Goal: Transaction & Acquisition: Obtain resource

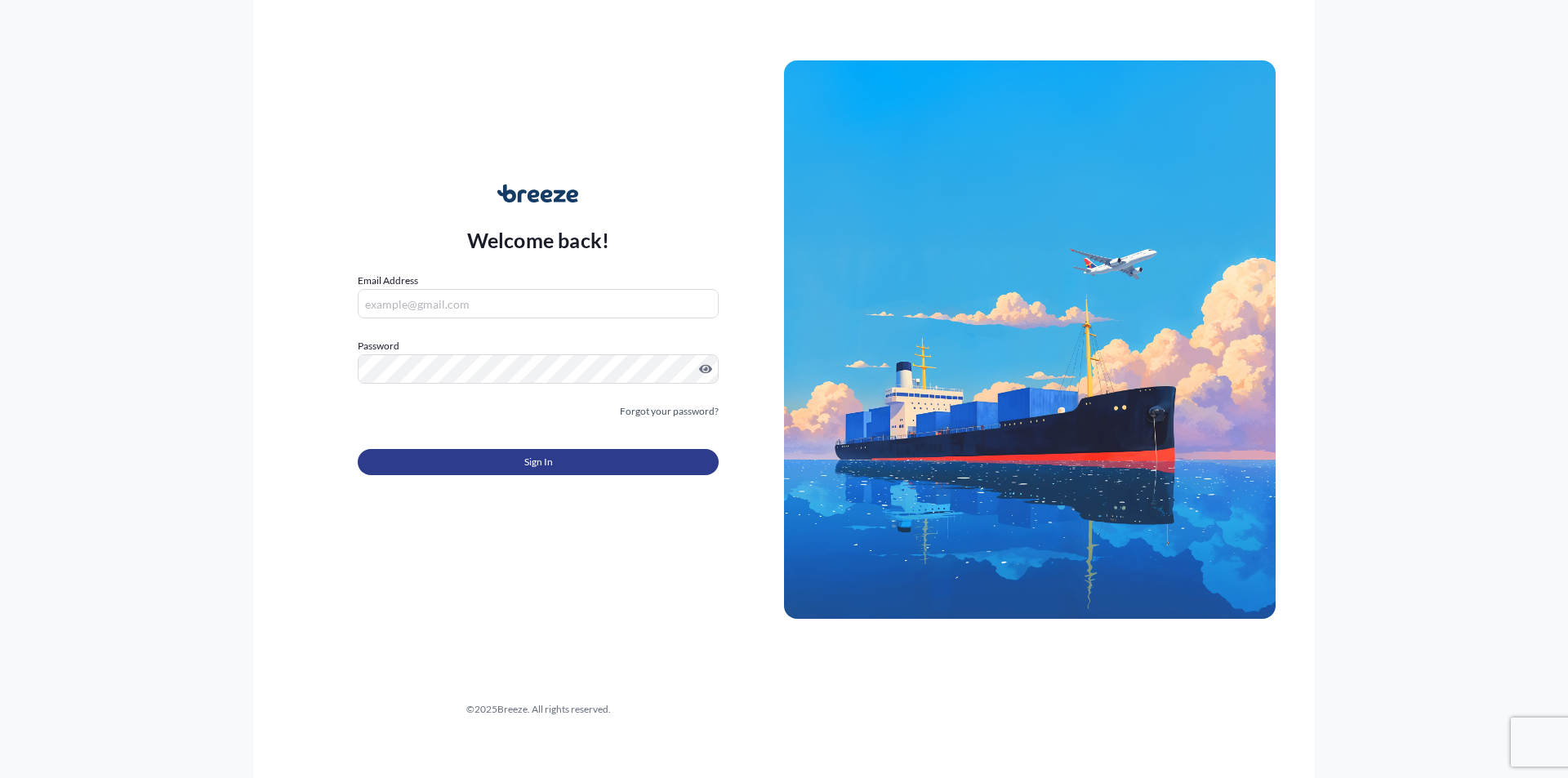
type input "[PERSON_NAME][EMAIL_ADDRESS][PERSON_NAME][DOMAIN_NAME]"
click at [533, 459] on span "Sign In" at bounding box center [539, 462] width 28 height 17
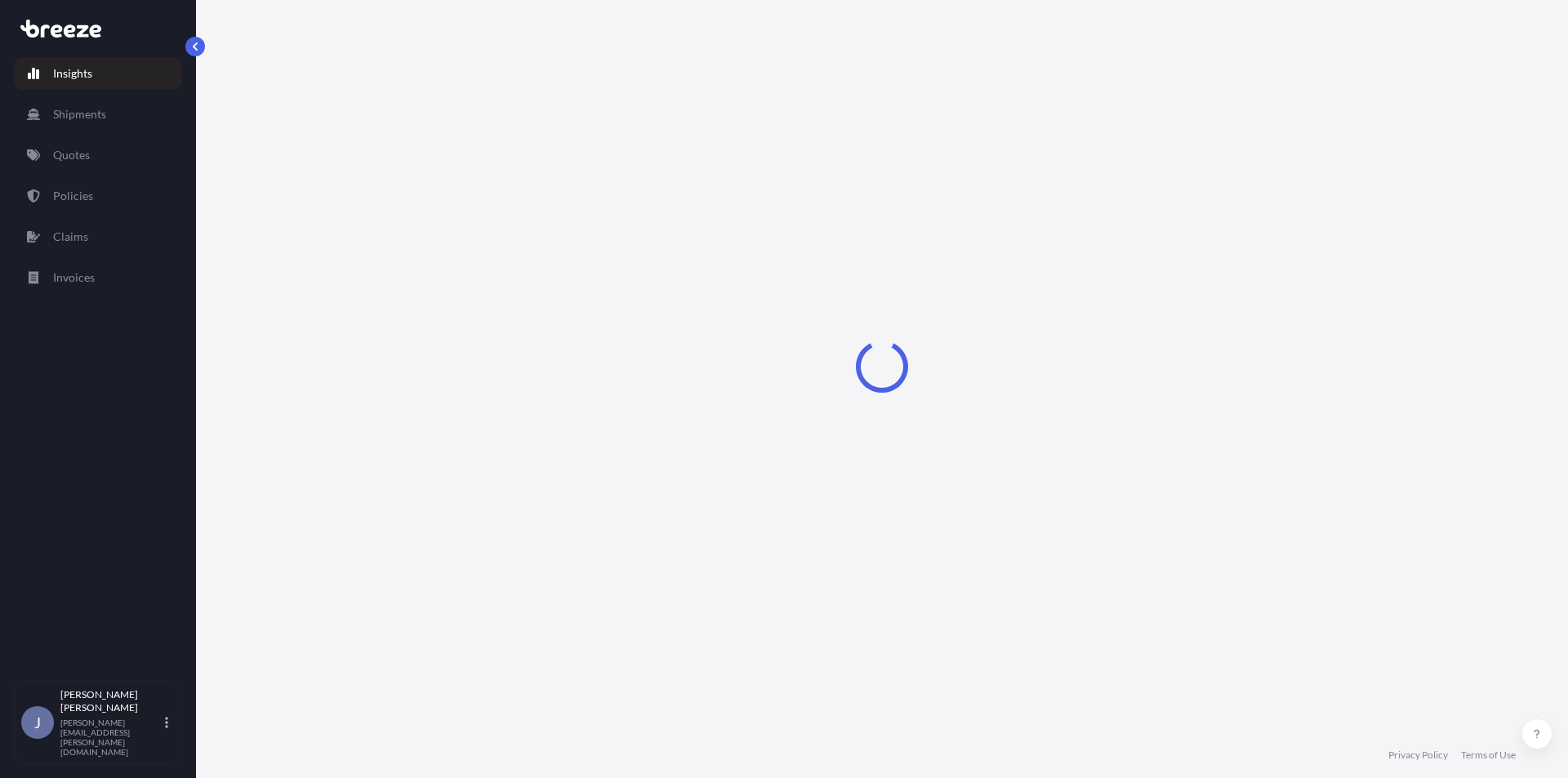
select select "2025"
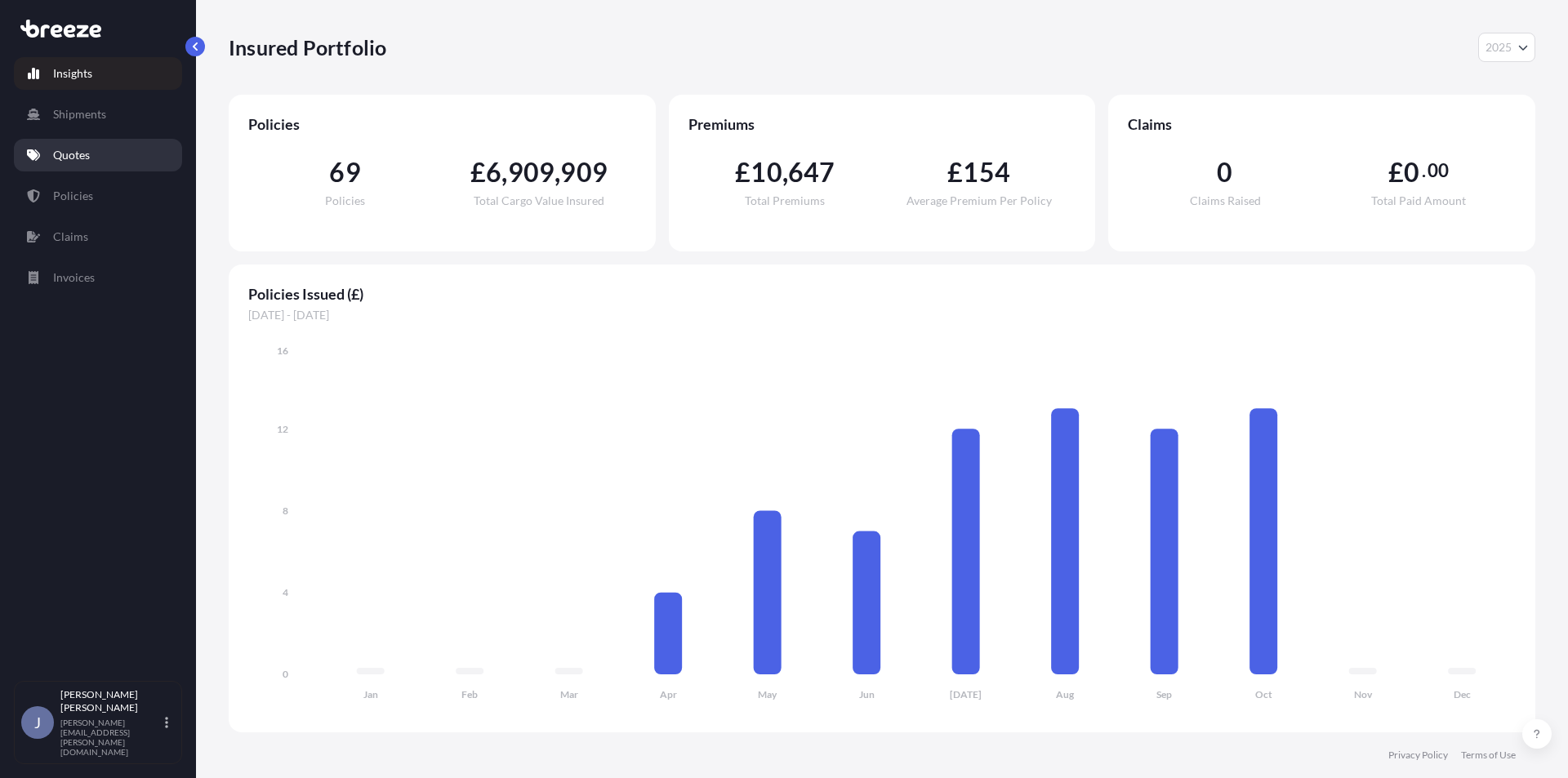
click at [60, 158] on p "Quotes" at bounding box center [71, 155] width 37 height 17
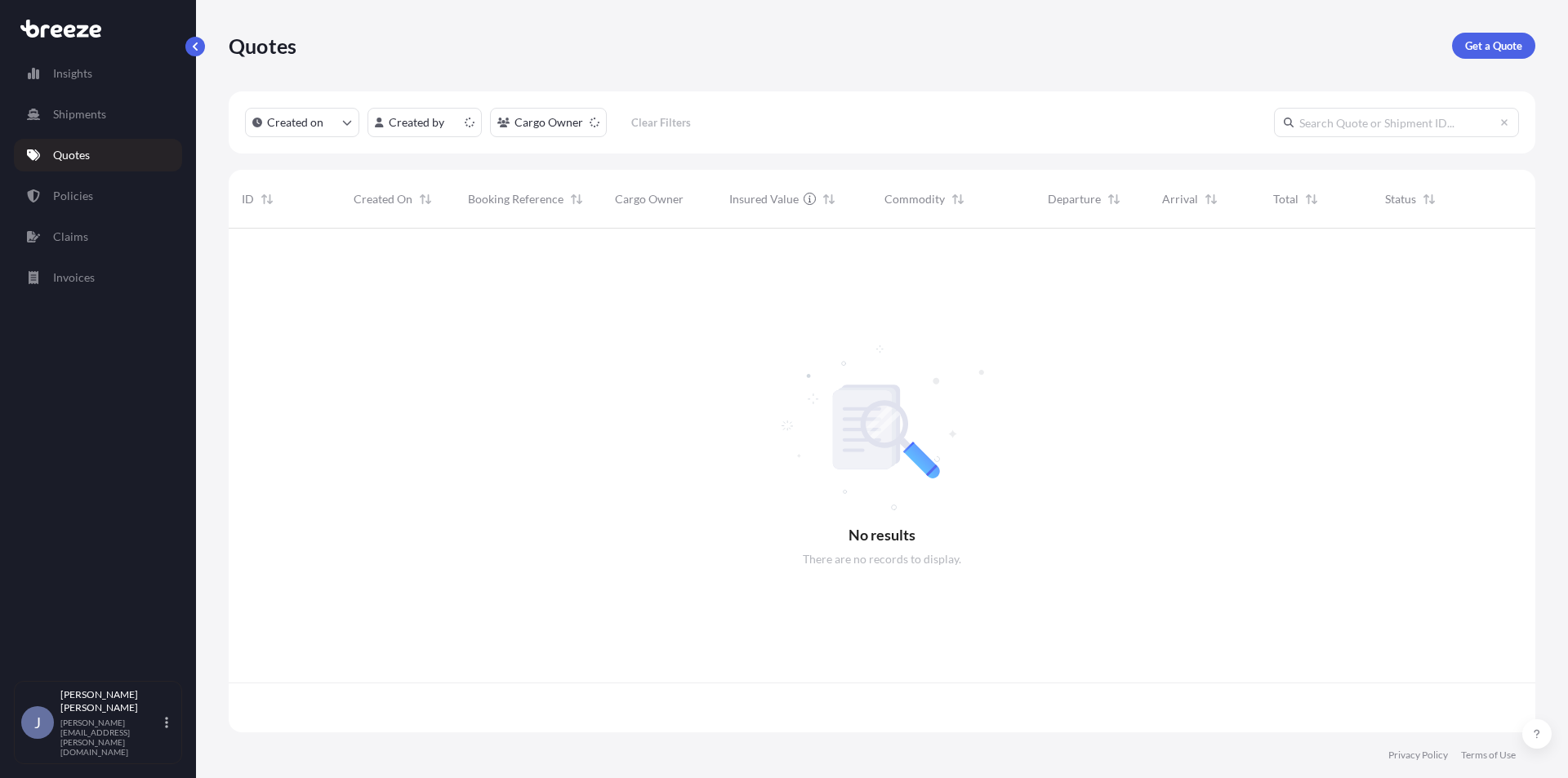
scroll to position [501, 1294]
click at [1483, 40] on p "Get a Quote" at bounding box center [1493, 46] width 57 height 17
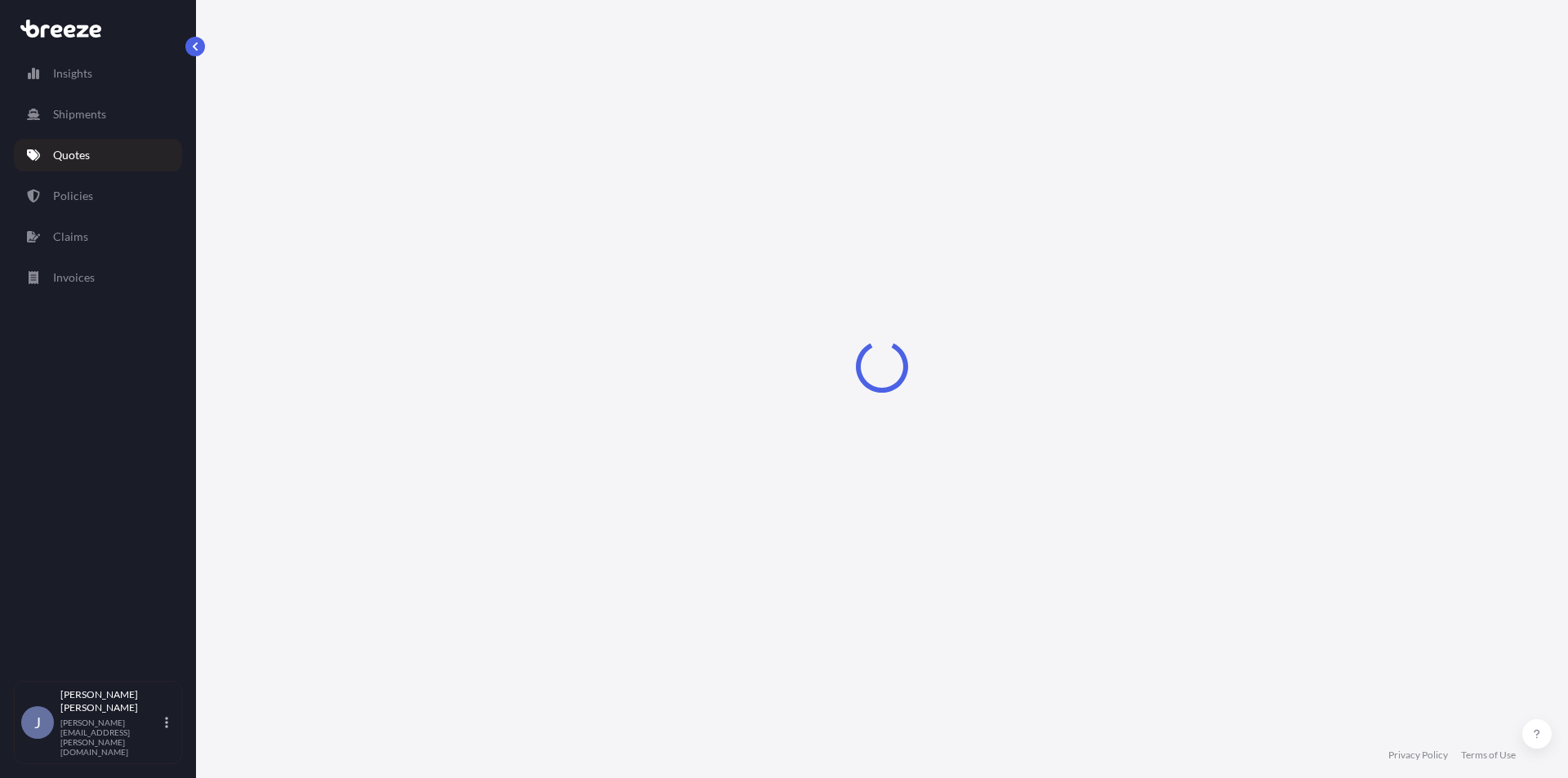
select select "Sea"
select select "1"
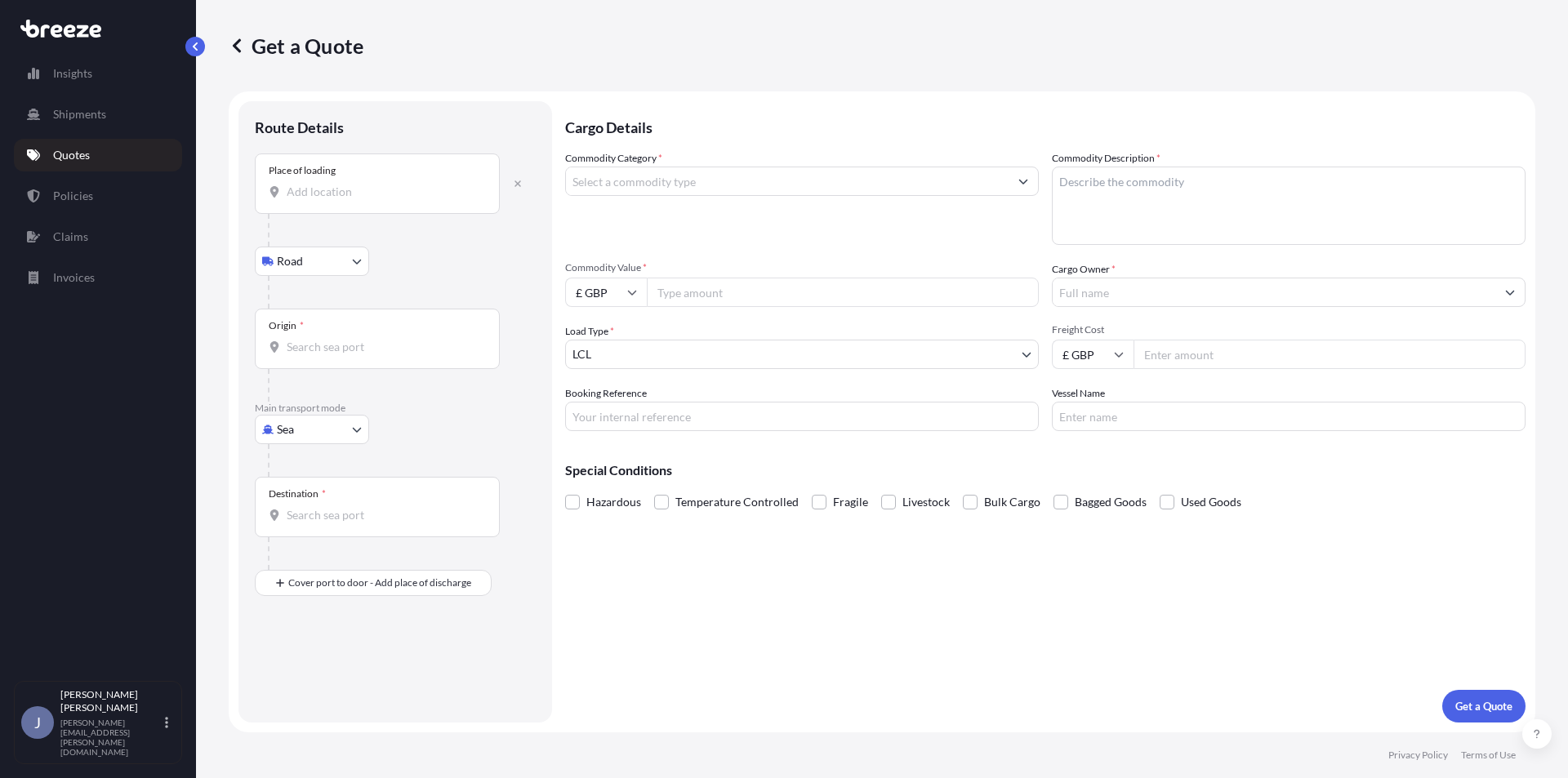
click at [360, 187] on input "Place of loading" at bounding box center [383, 192] width 193 height 17
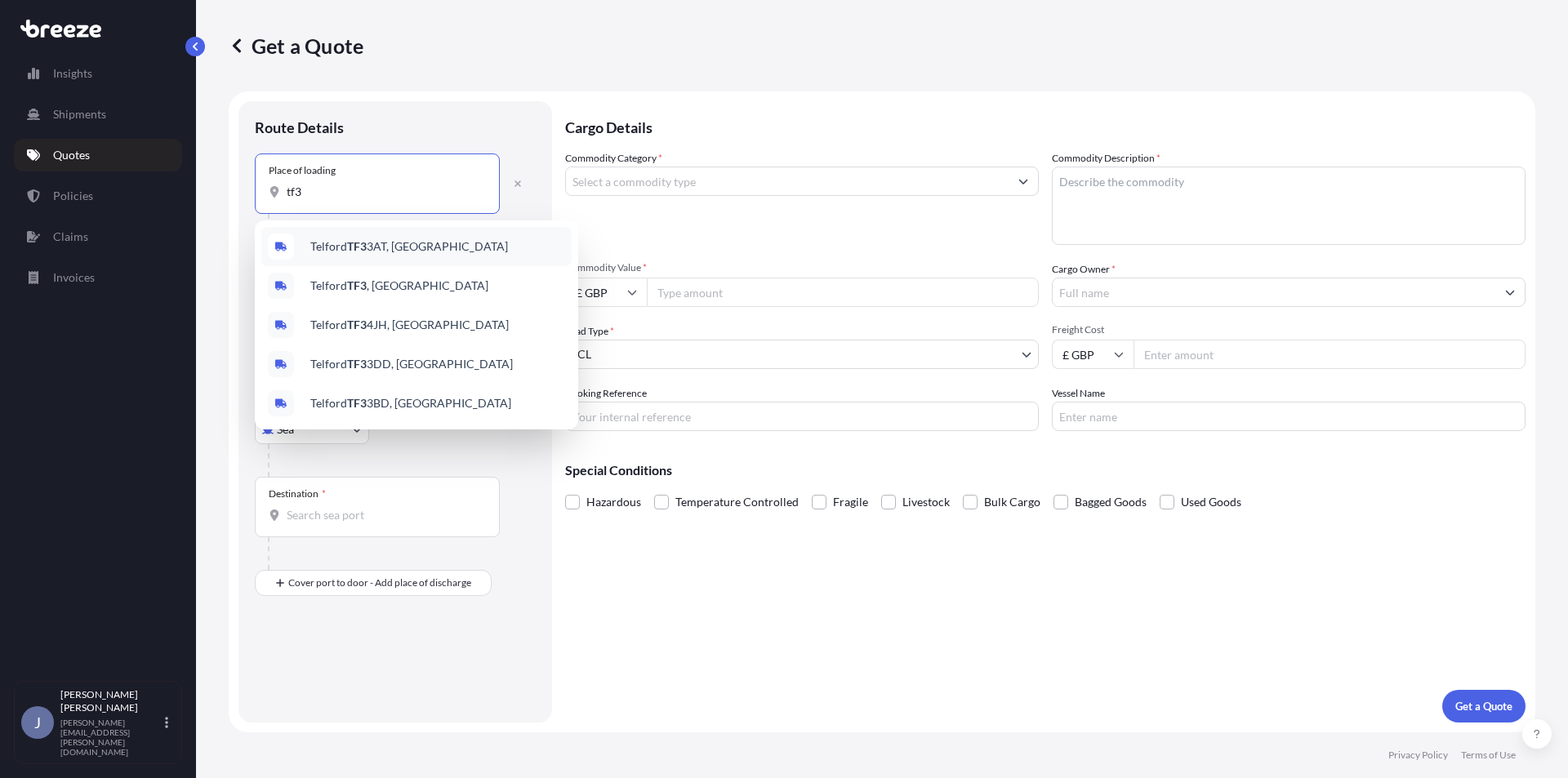
click at [399, 250] on span "Telford TF3 3AT, [GEOGRAPHIC_DATA]" at bounding box center [409, 246] width 198 height 17
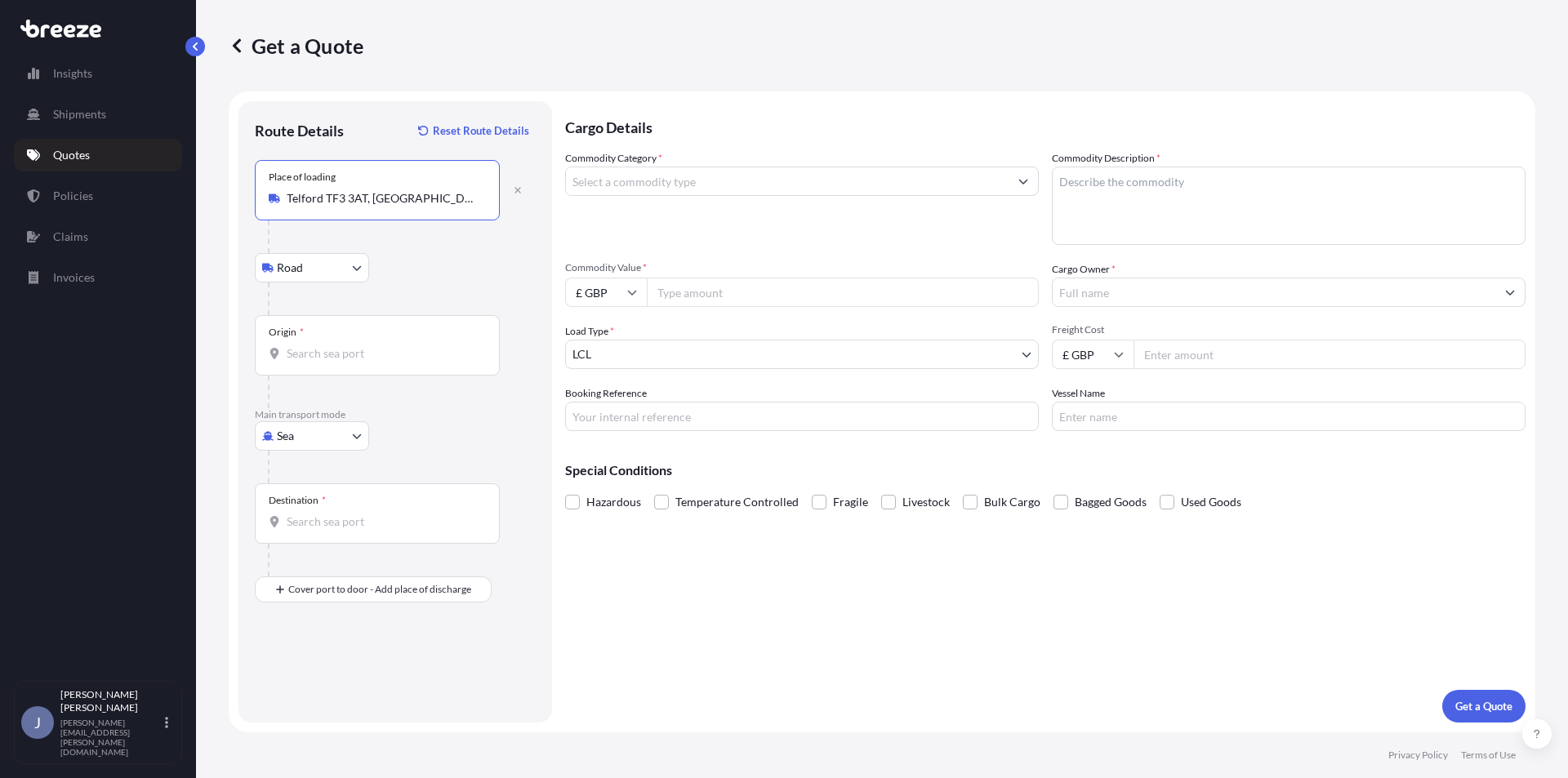
type input "Telford TF3 3AT, [GEOGRAPHIC_DATA]"
click at [320, 358] on input "Origin *" at bounding box center [383, 354] width 193 height 17
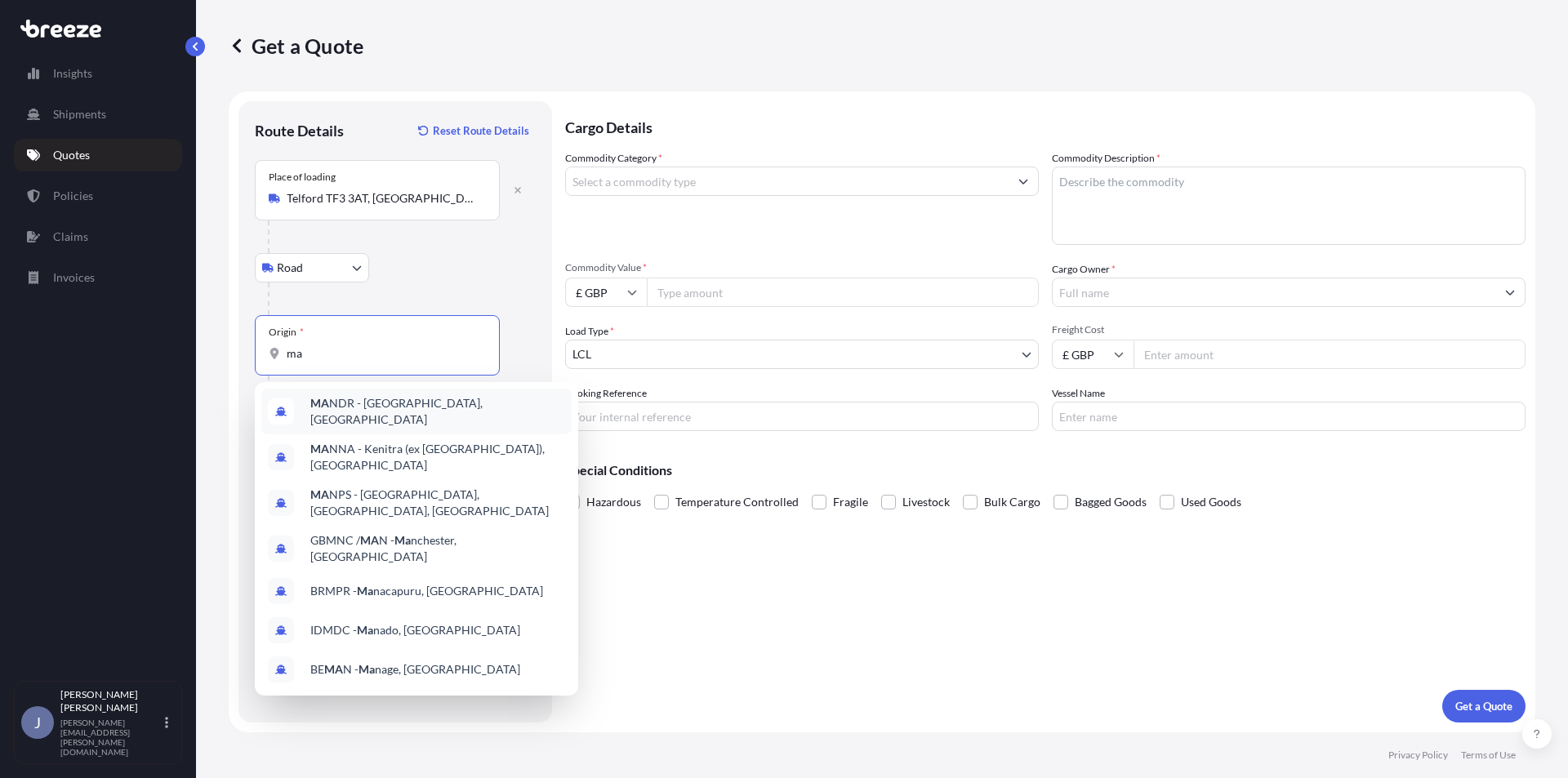
type input "m"
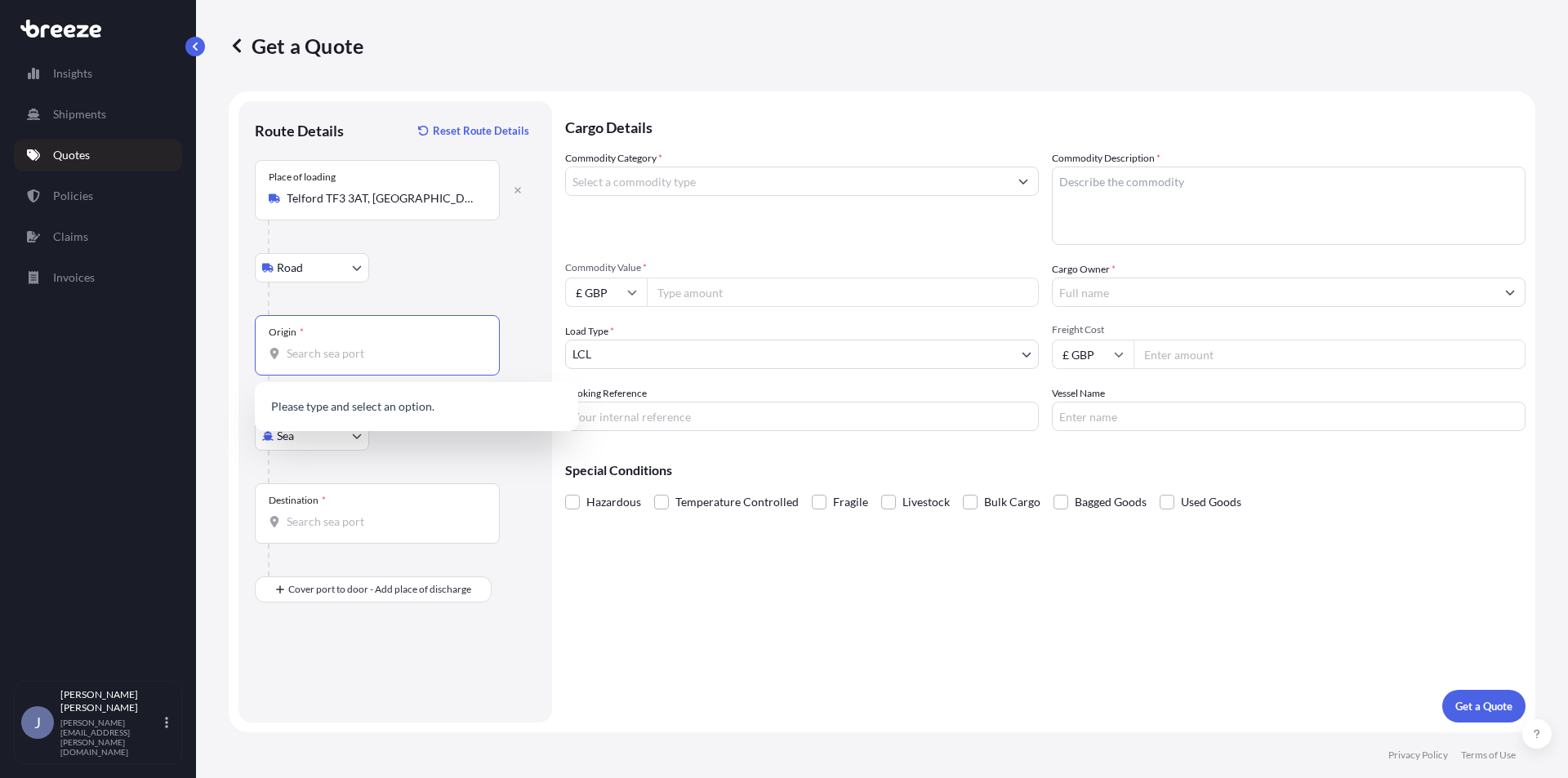
click at [468, 462] on div at bounding box center [401, 466] width 267 height 33
click at [352, 435] on body "10 options available. 0 options available. Insights Shipments Quotes Policies C…" at bounding box center [784, 389] width 1568 height 778
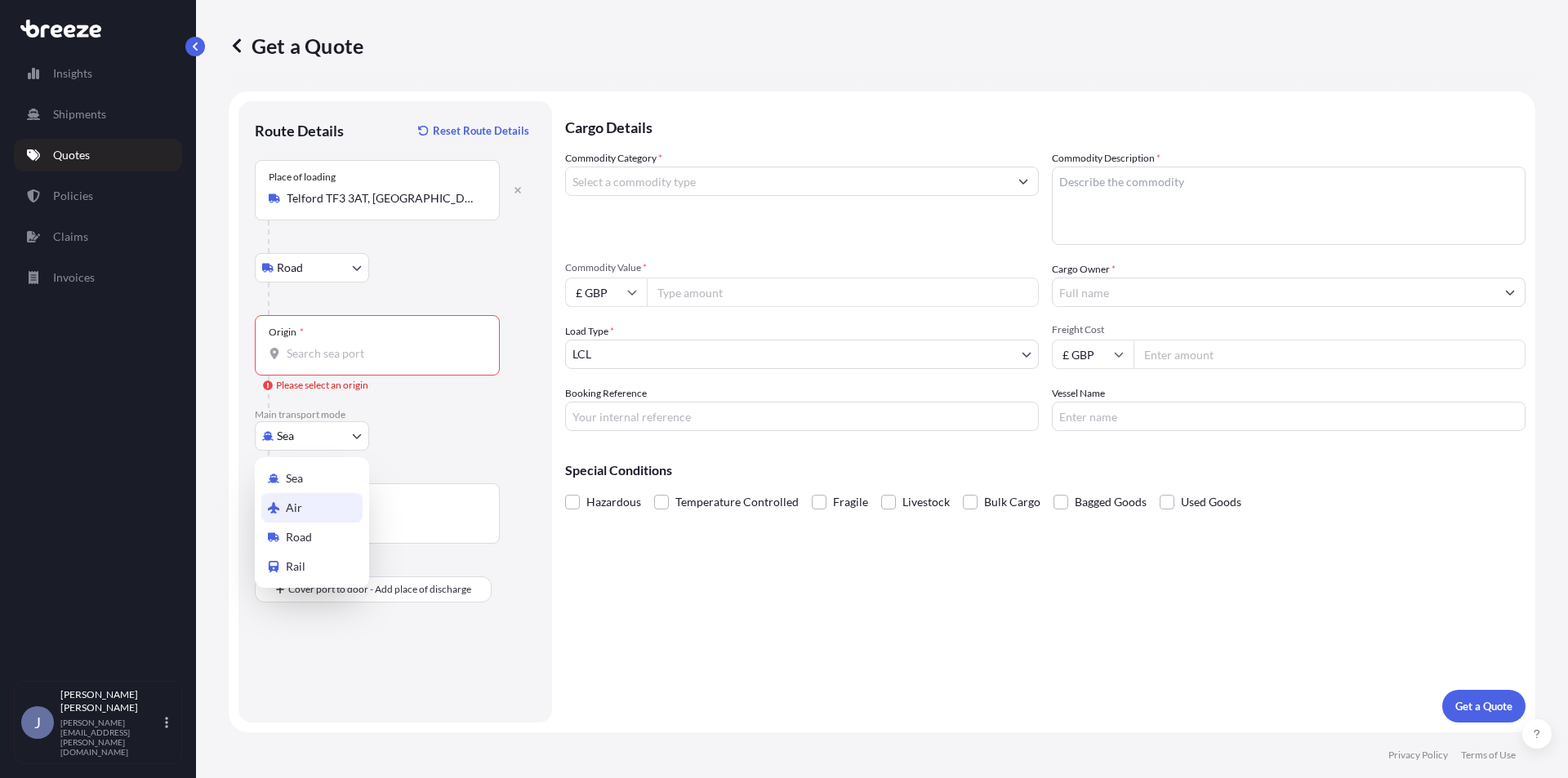
click at [306, 507] on div "Air" at bounding box center [311, 507] width 101 height 29
select select "Air"
click at [311, 362] on div "Origin *" at bounding box center [377, 345] width 245 height 61
click at [311, 362] on input "Origin *" at bounding box center [383, 354] width 193 height 17
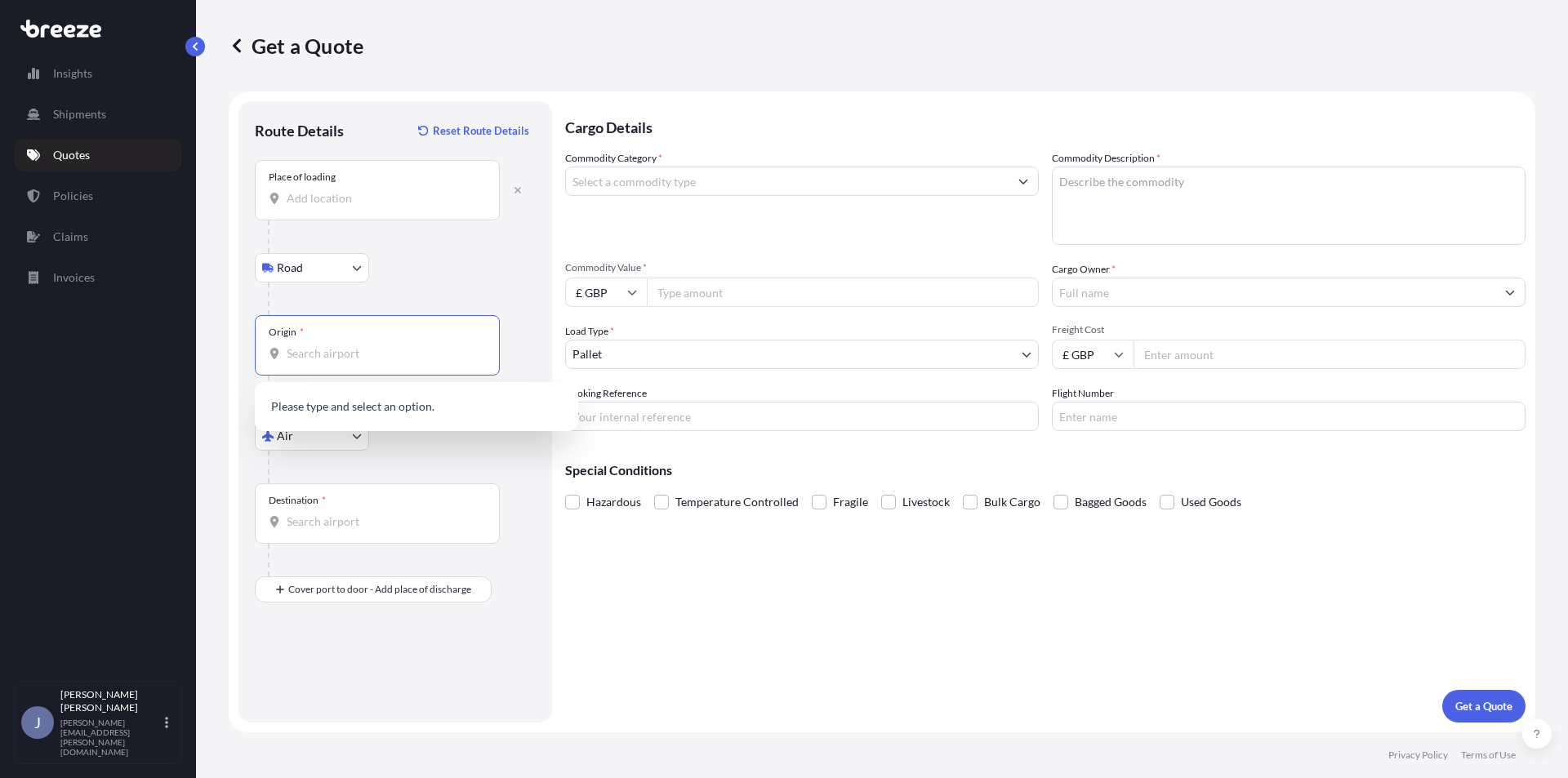
click at [347, 180] on div "Place of loading" at bounding box center [377, 190] width 245 height 61
click at [347, 190] on input "Place of loading" at bounding box center [383, 198] width 193 height 17
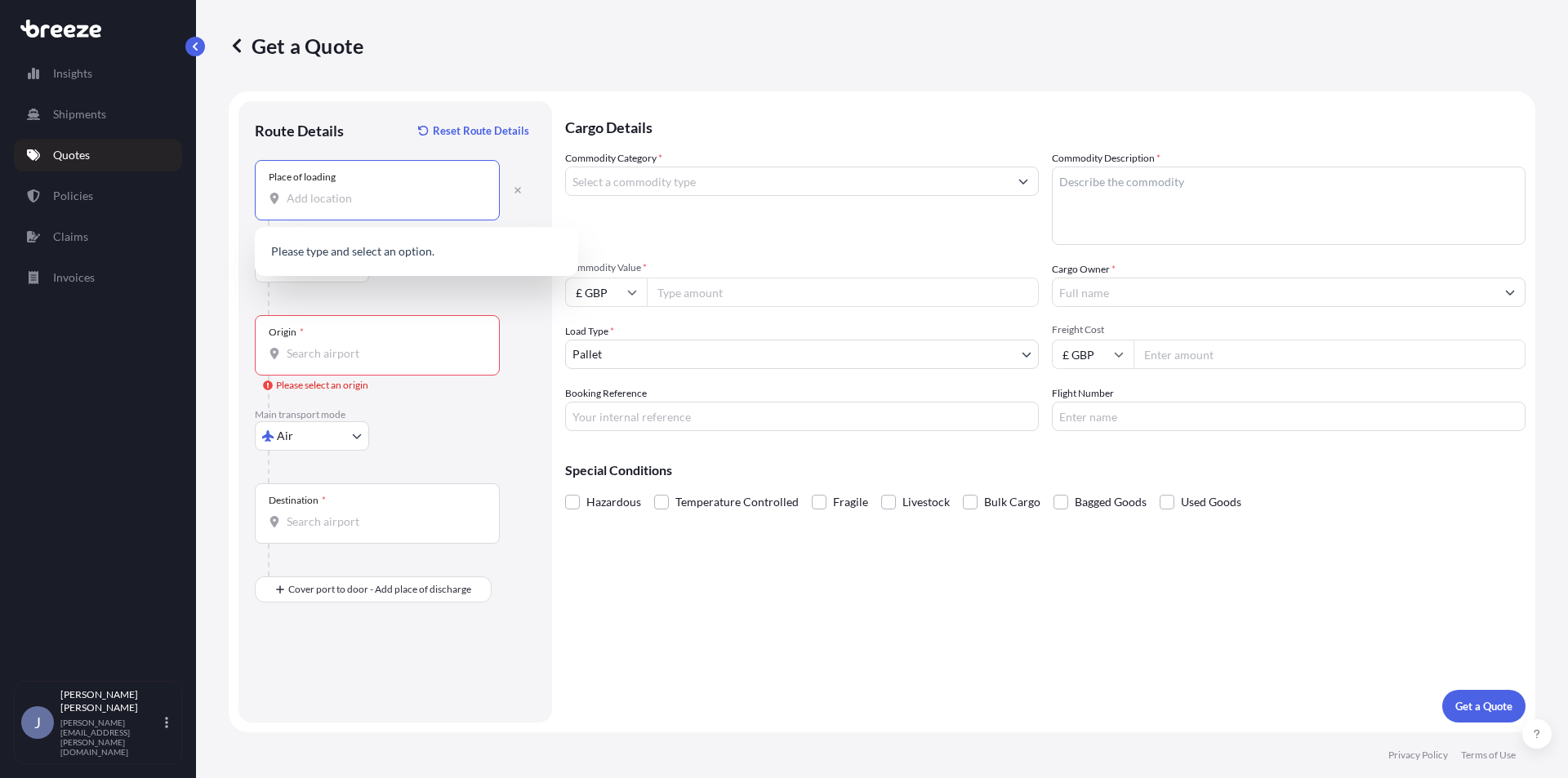
click at [334, 199] on input "Place of loading" at bounding box center [383, 198] width 193 height 17
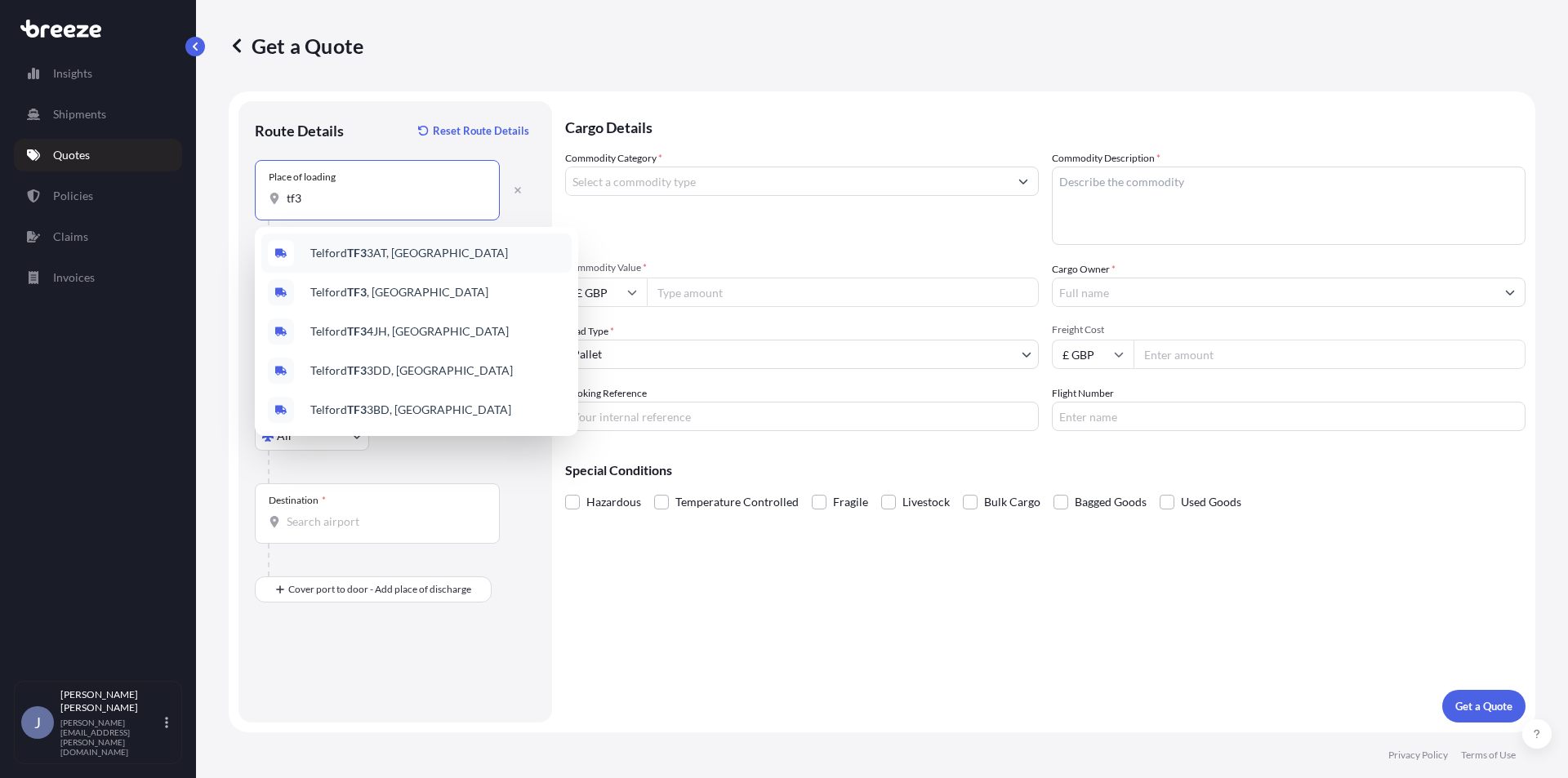
click at [341, 254] on span "Telford TF3 3AT, [GEOGRAPHIC_DATA]" at bounding box center [409, 253] width 198 height 17
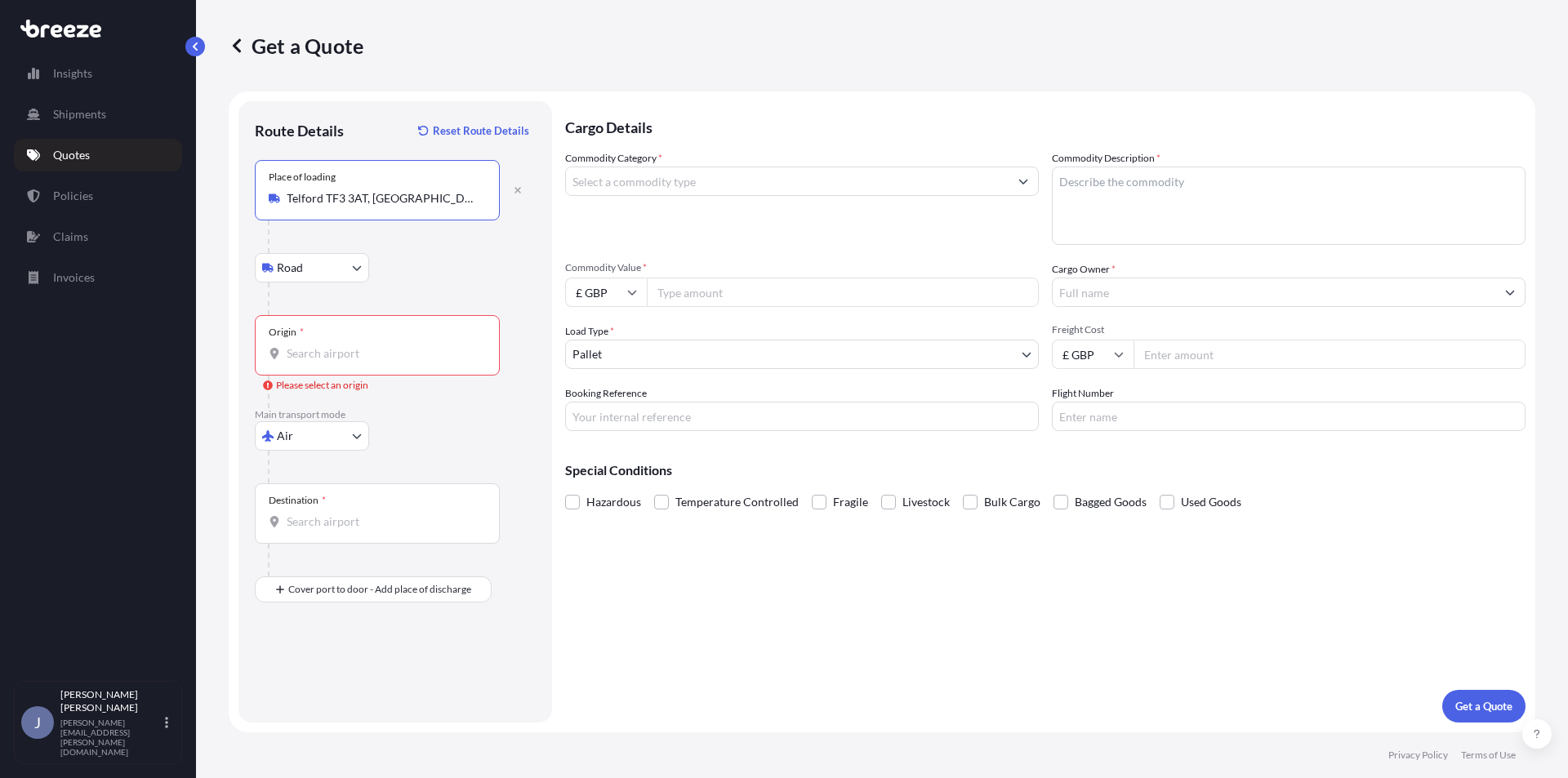
type input "Telford TF3 3AT, [GEOGRAPHIC_DATA]"
click at [349, 346] on input "Origin * Please select an origin" at bounding box center [383, 354] width 193 height 17
type input "GBMNC / MAN - [GEOGRAPHIC_DATA], [GEOGRAPHIC_DATA]"
click at [339, 516] on input "Destination *" at bounding box center [383, 522] width 193 height 17
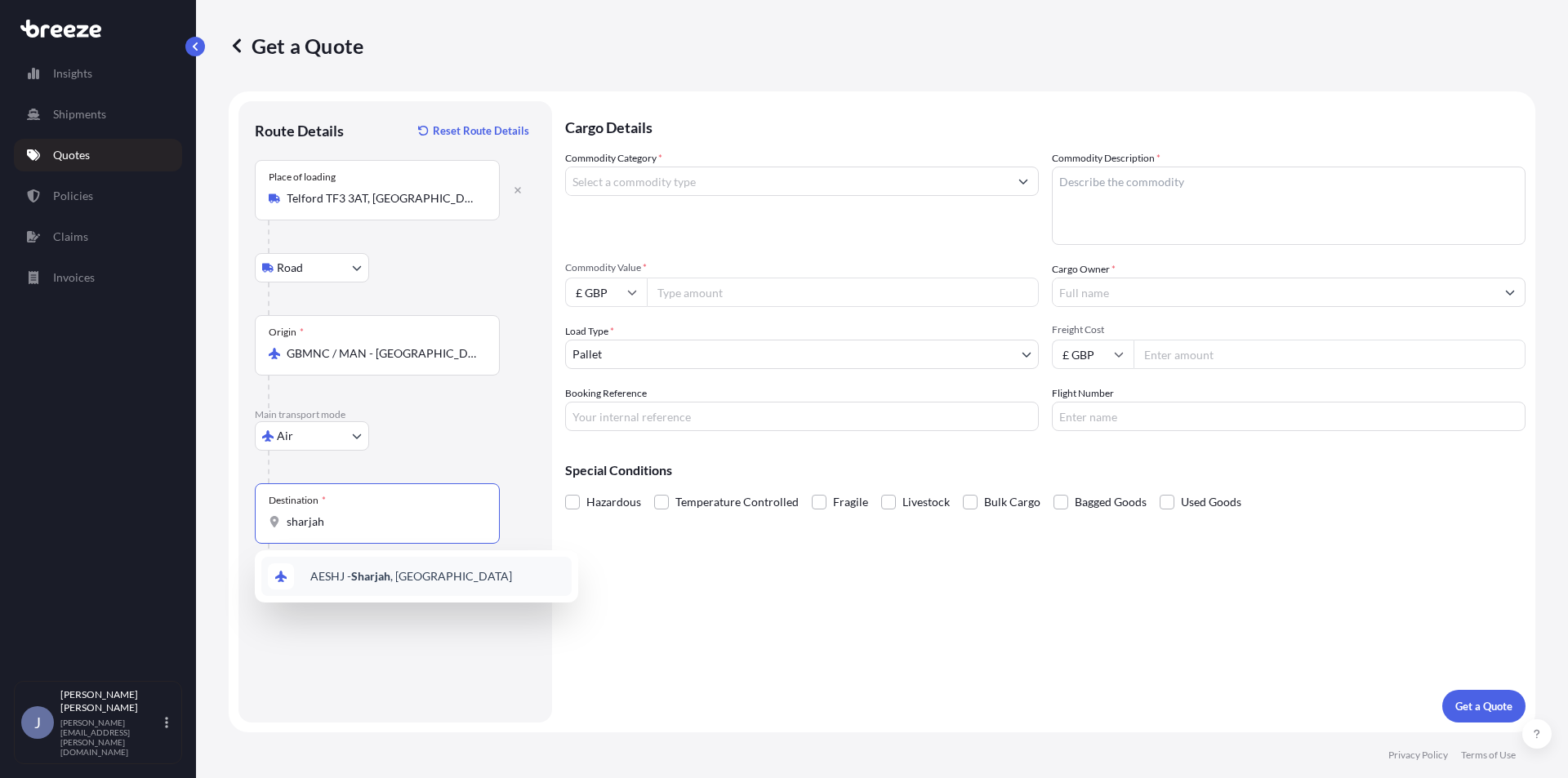
click at [443, 577] on span "AESHJ - Sharjah , [GEOGRAPHIC_DATA]" at bounding box center [411, 576] width 201 height 17
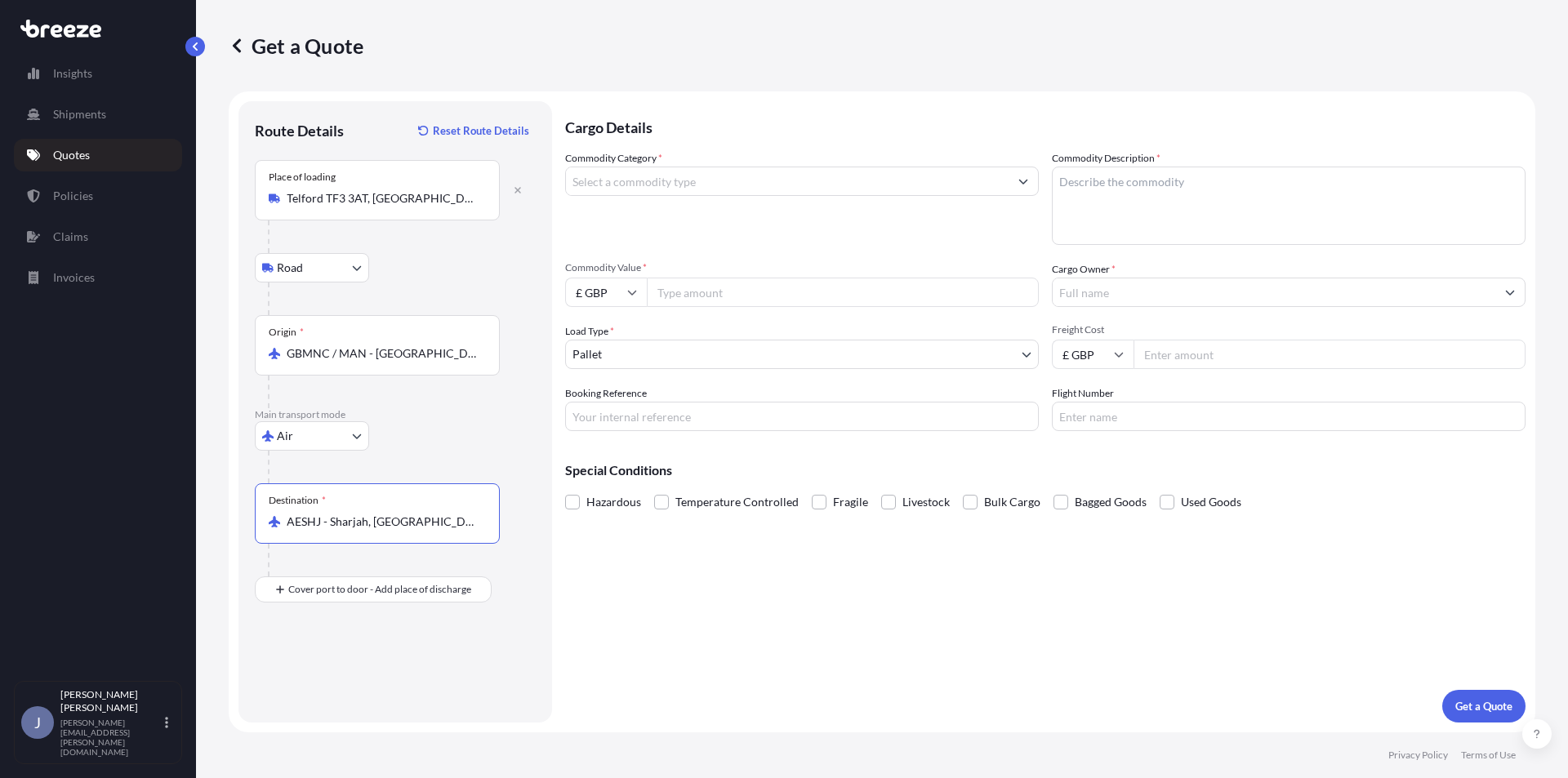
type input "AESHJ - Sharjah, [GEOGRAPHIC_DATA]"
click at [663, 192] on input "Commodity Category *" at bounding box center [787, 180] width 443 height 29
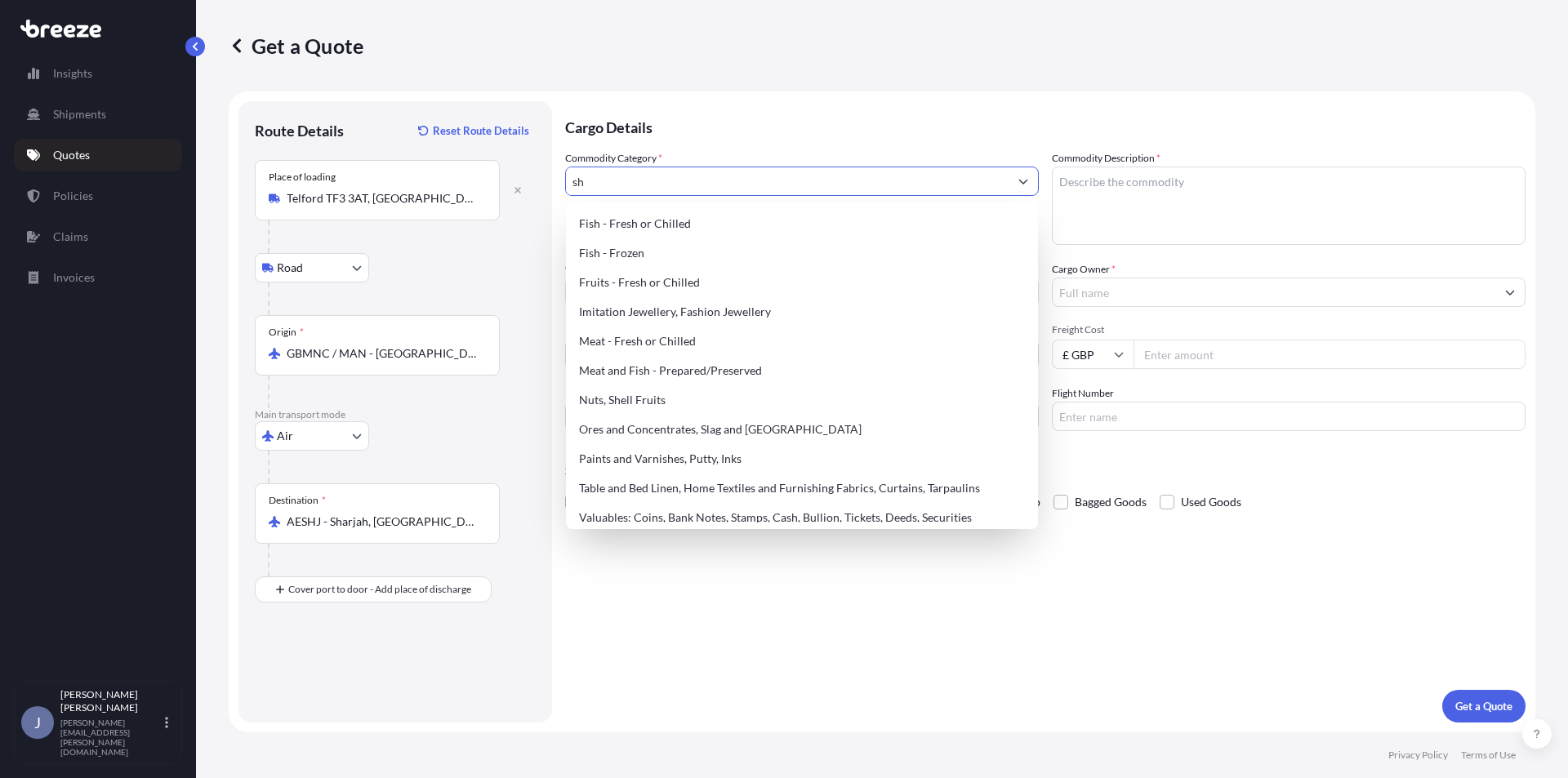
type input "s"
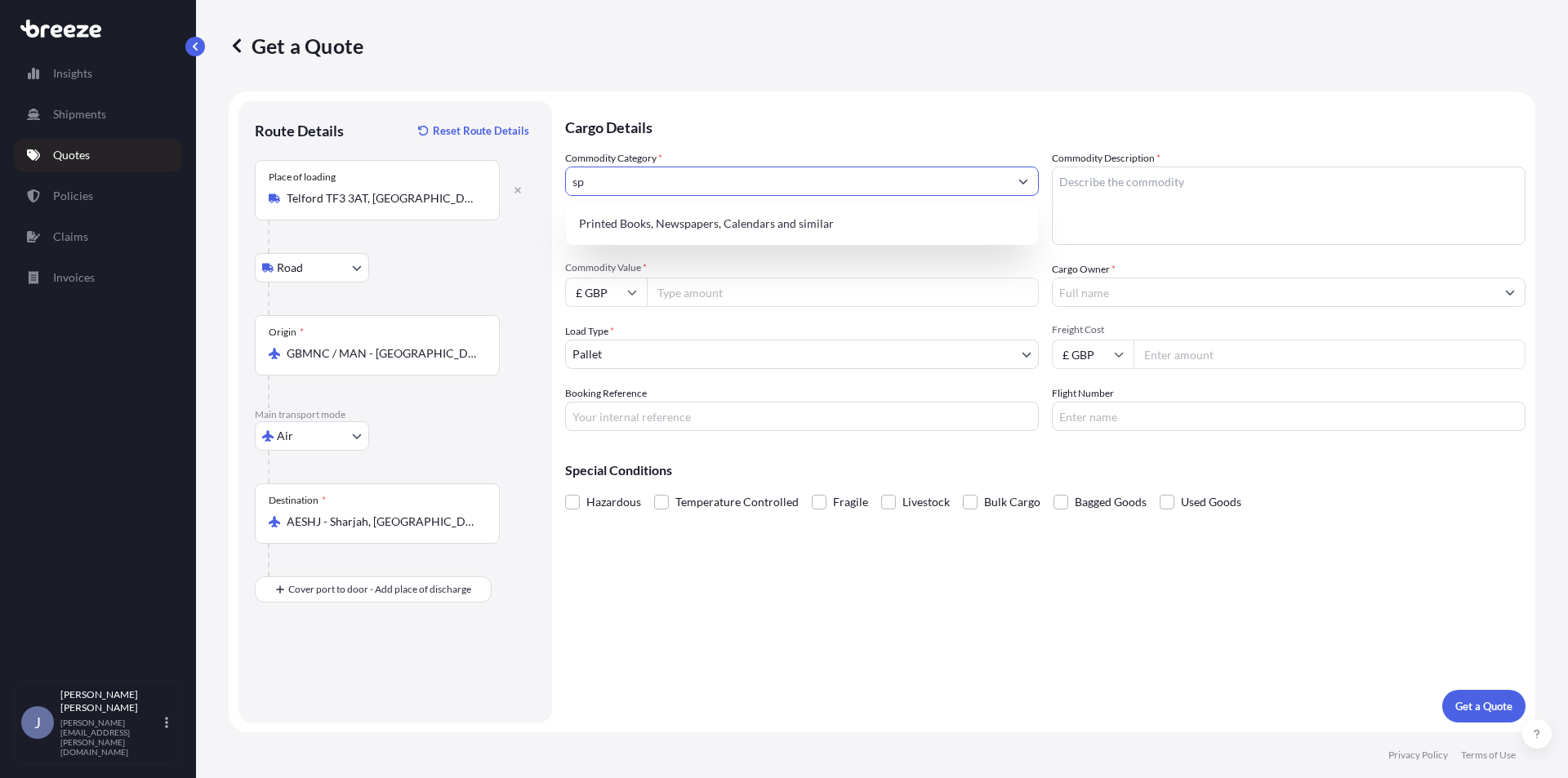
type input "s"
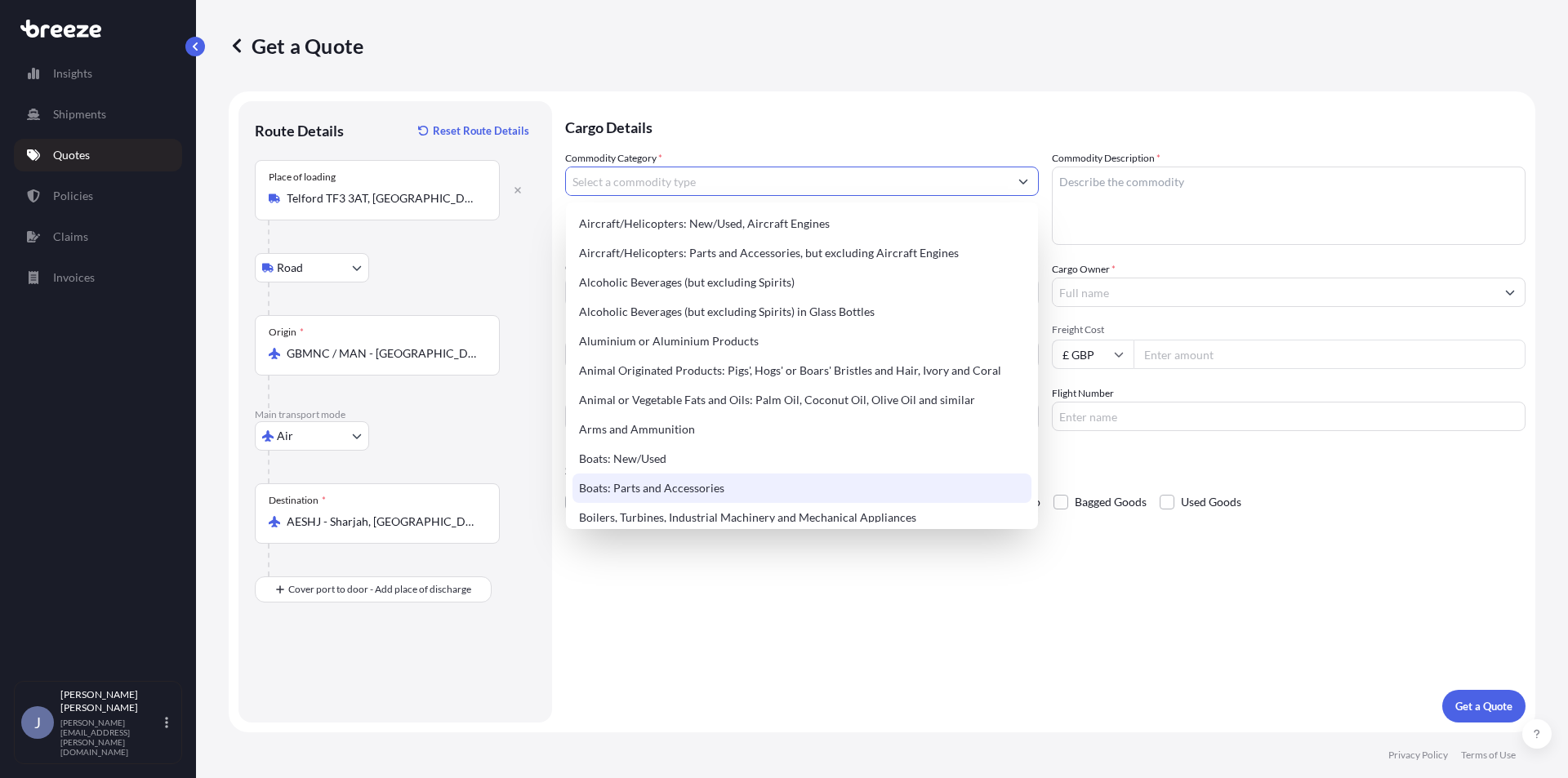
click at [726, 495] on div "Boats: Parts and Accessories" at bounding box center [801, 488] width 458 height 29
type input "Boats: Parts and Accessories"
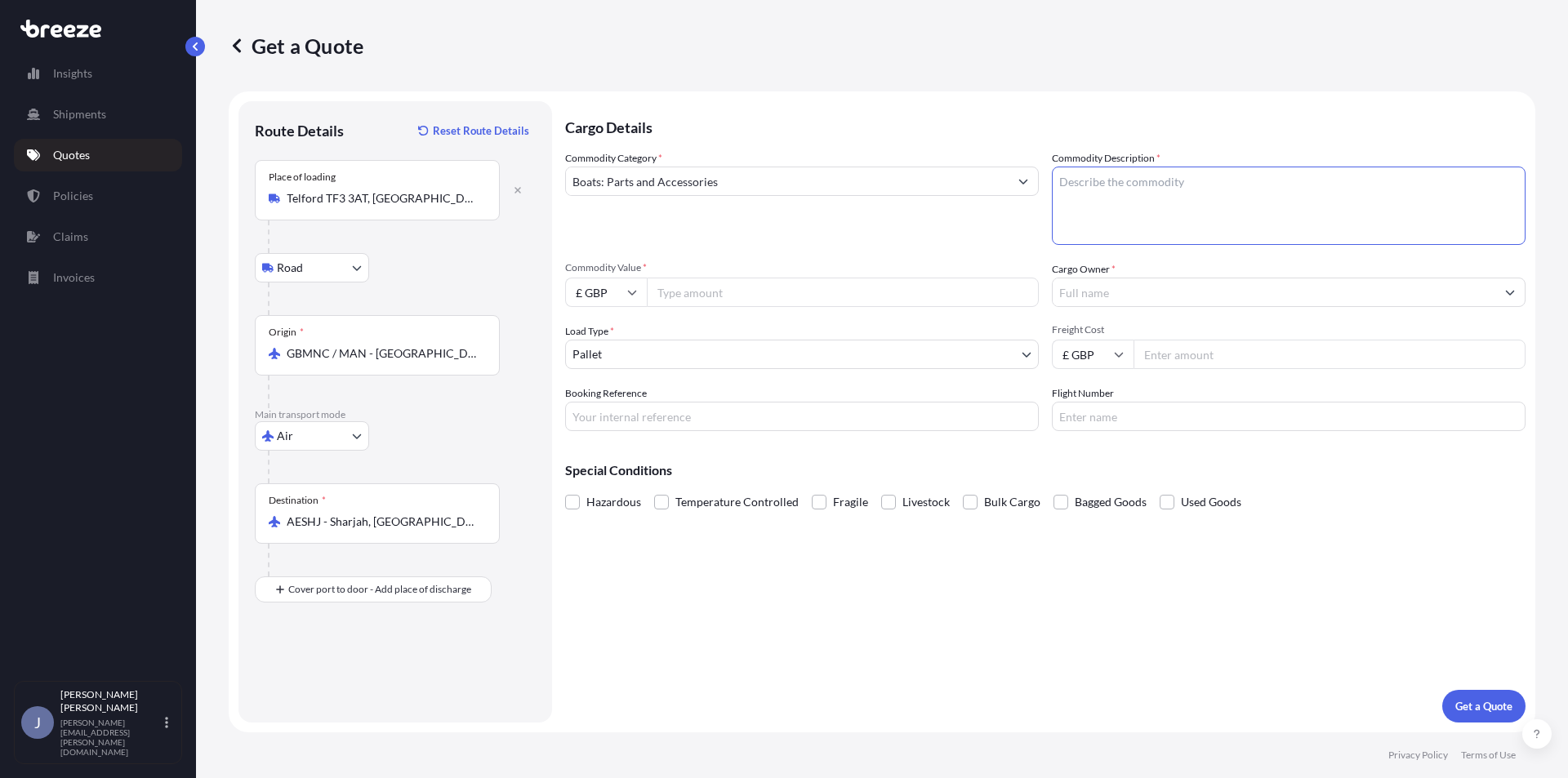
click at [1141, 199] on textarea "Commodity Description *" at bounding box center [1288, 205] width 473 height 78
type textarea "SHIPS SPARES"
click at [772, 296] on input "Commodity Value *" at bounding box center [842, 291] width 392 height 29
type input "11545.84"
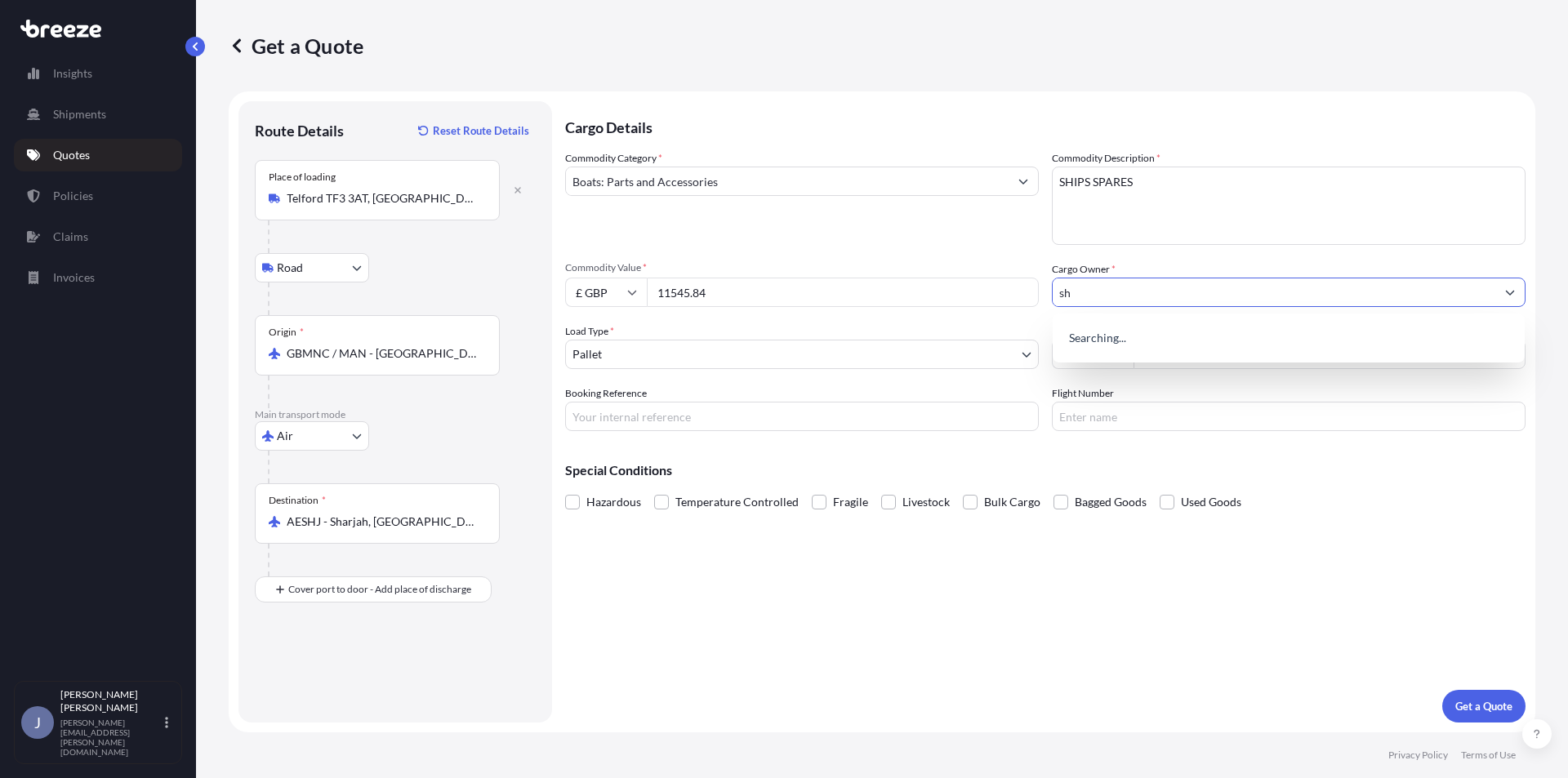
type input "s"
type input "SHARAF CARGO"
click at [1167, 346] on input "Freight Cost" at bounding box center [1329, 354] width 392 height 29
type input "1"
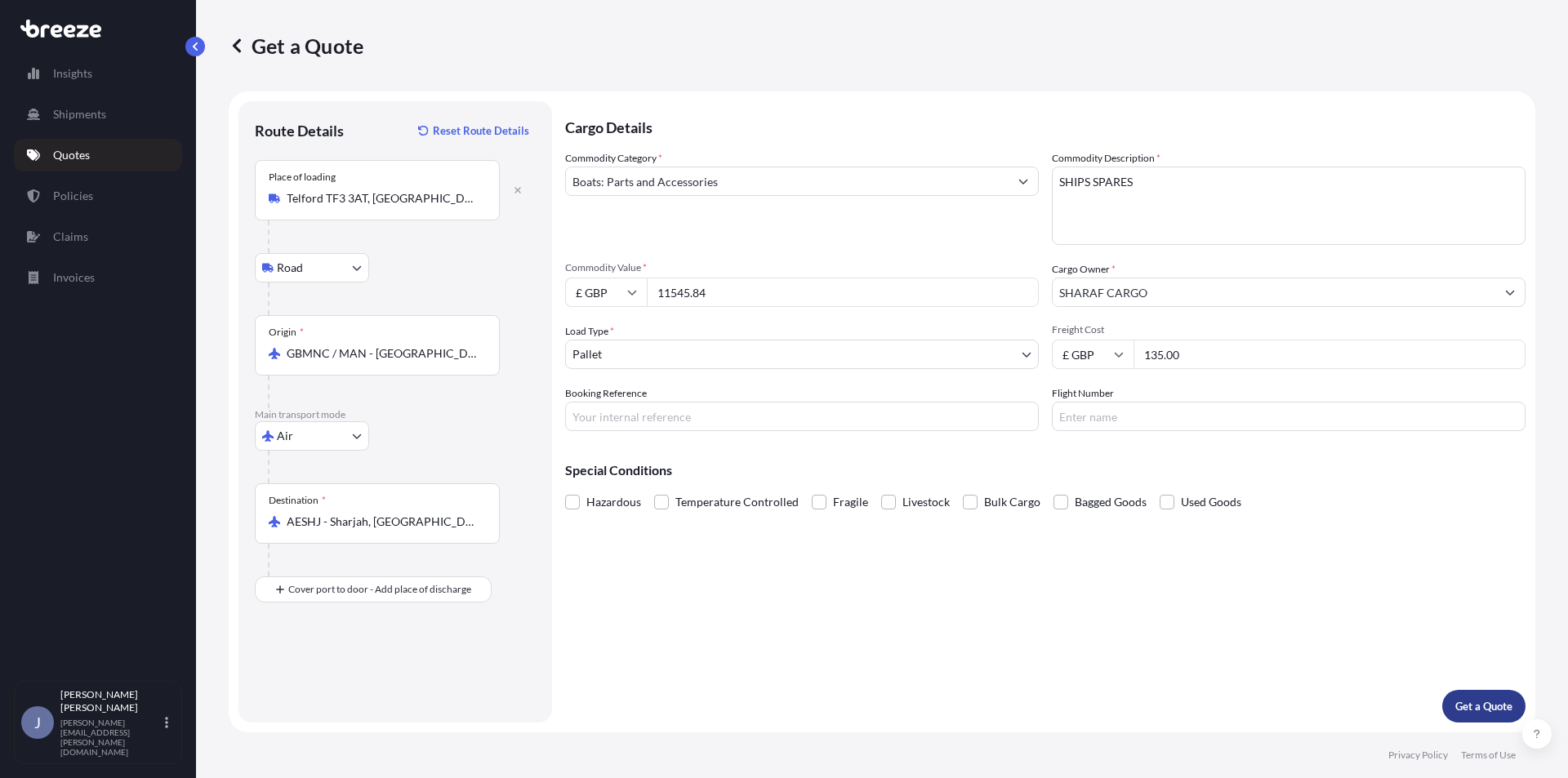
type input "135.00"
click at [1492, 700] on p "Get a Quote" at bounding box center [1484, 706] width 57 height 17
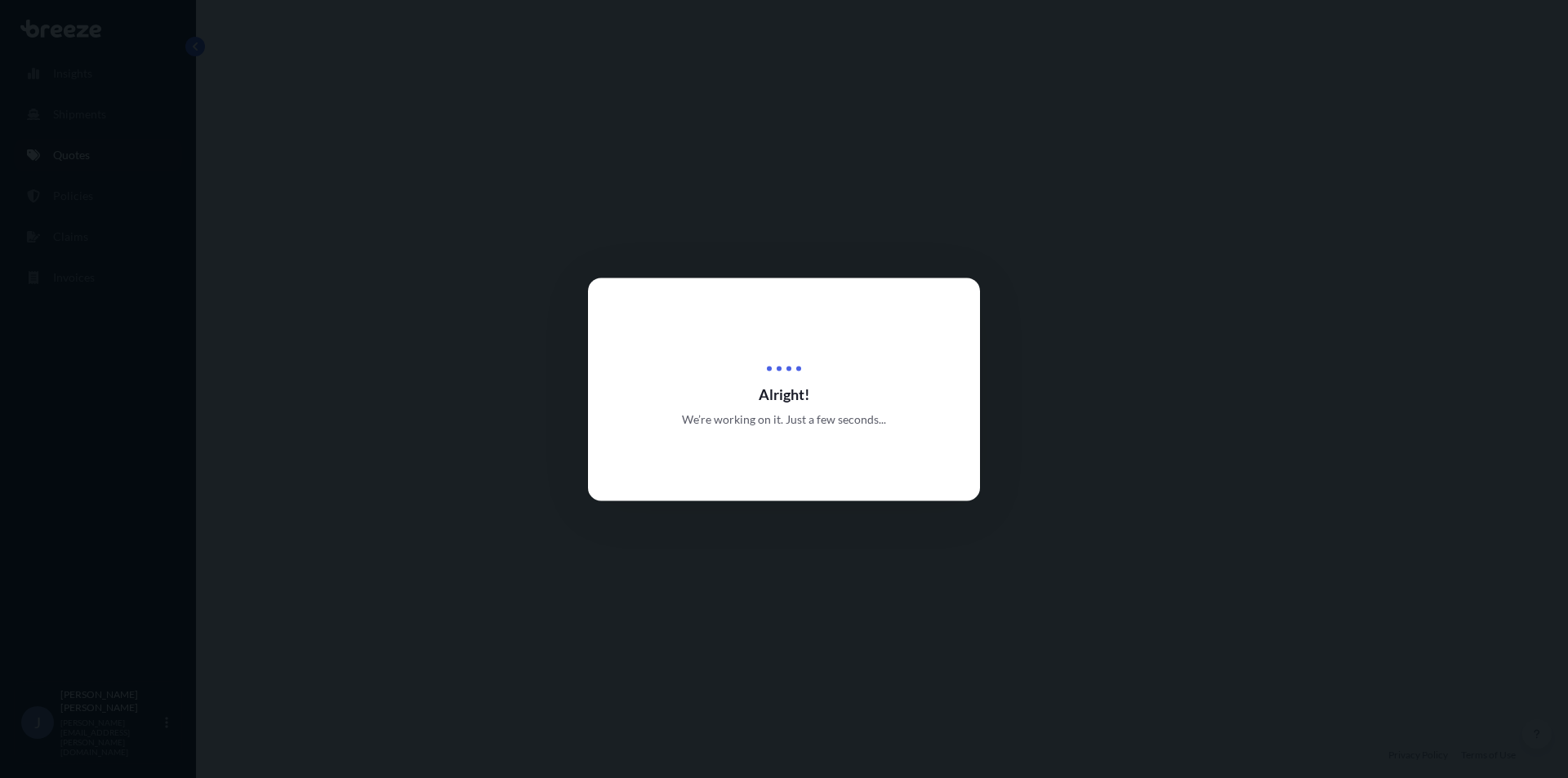
select select "Road"
select select "Air"
select select "1"
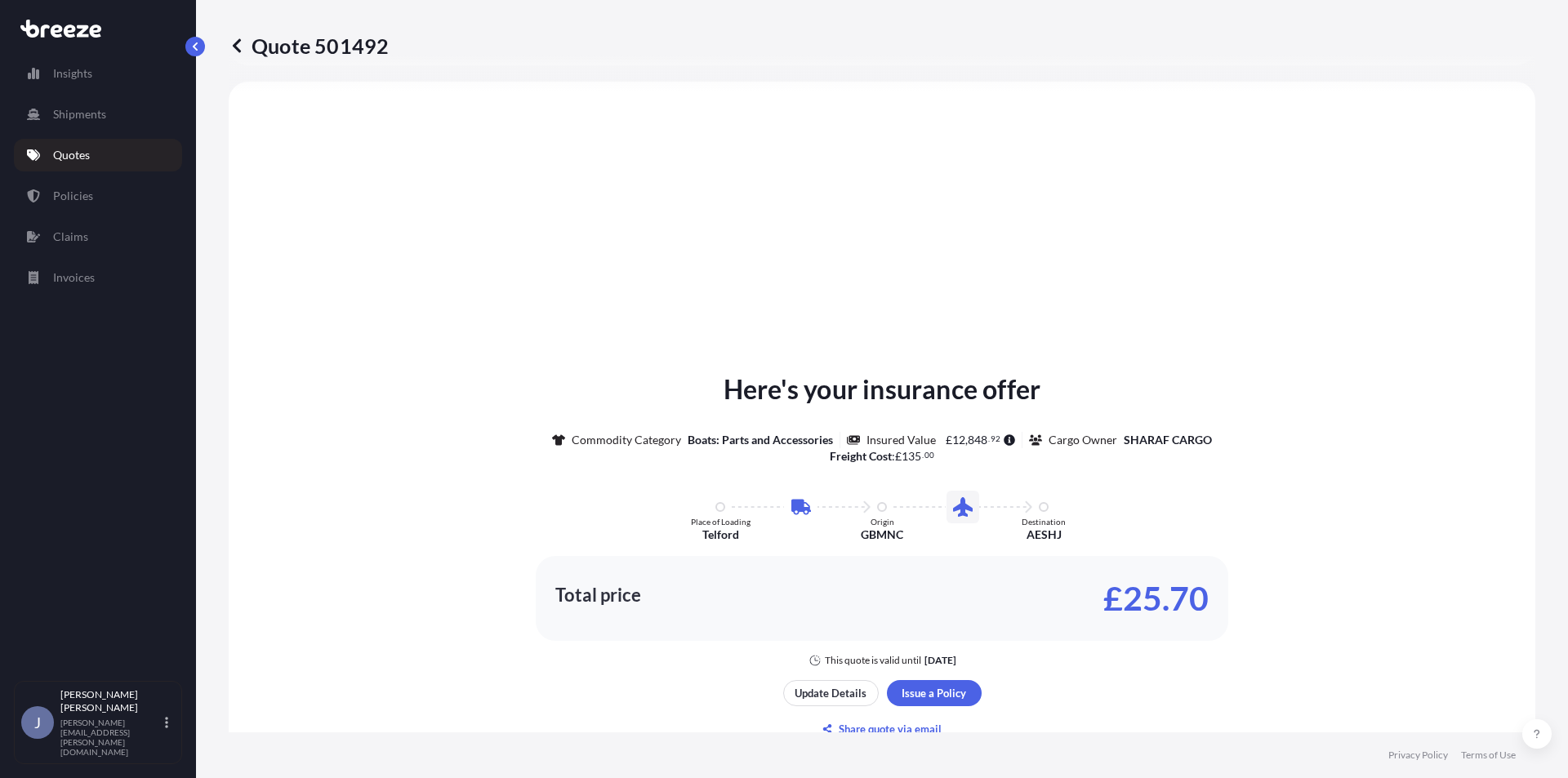
scroll to position [720, 0]
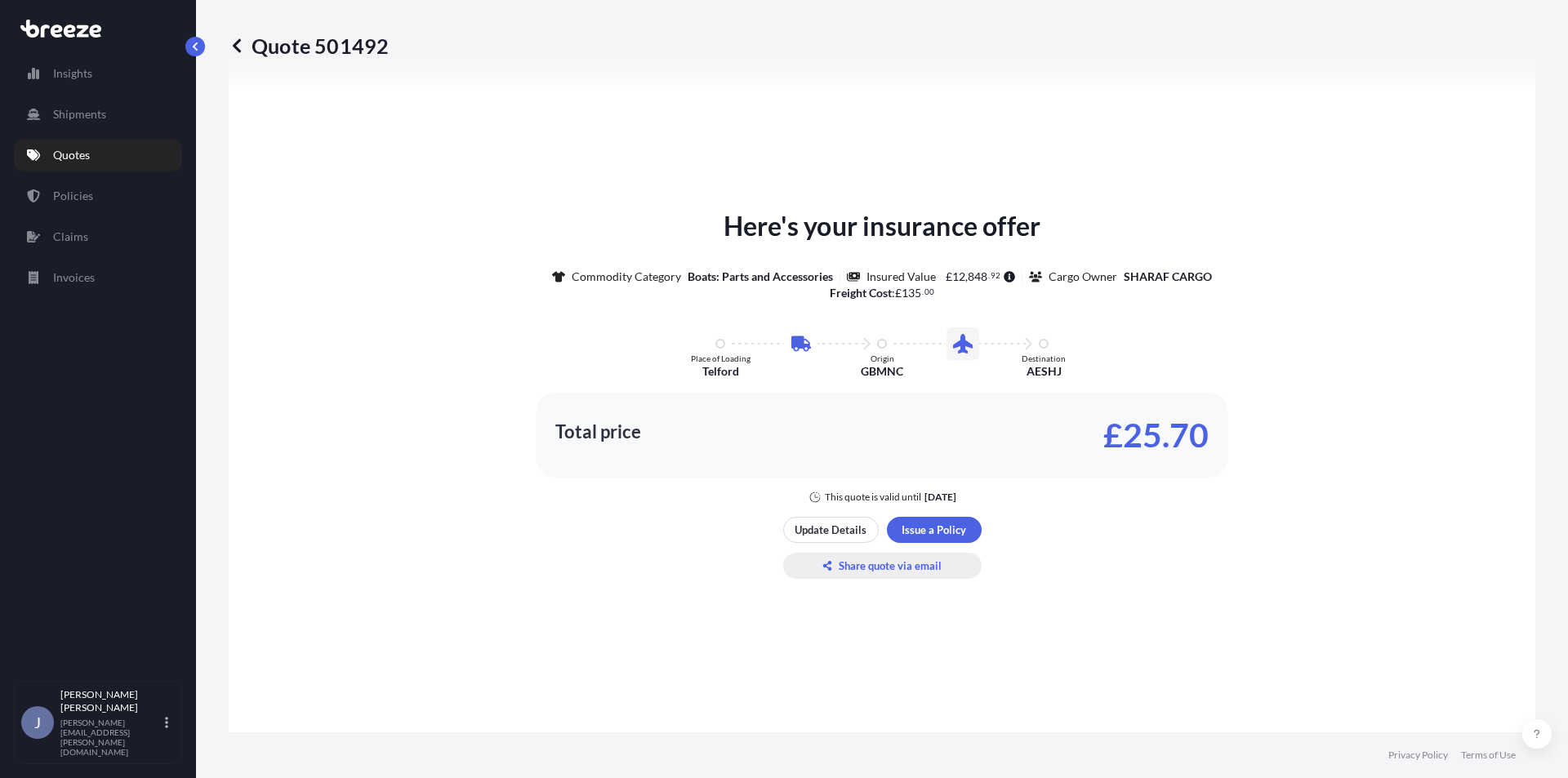
click at [907, 561] on p "Share quote via email" at bounding box center [890, 566] width 103 height 17
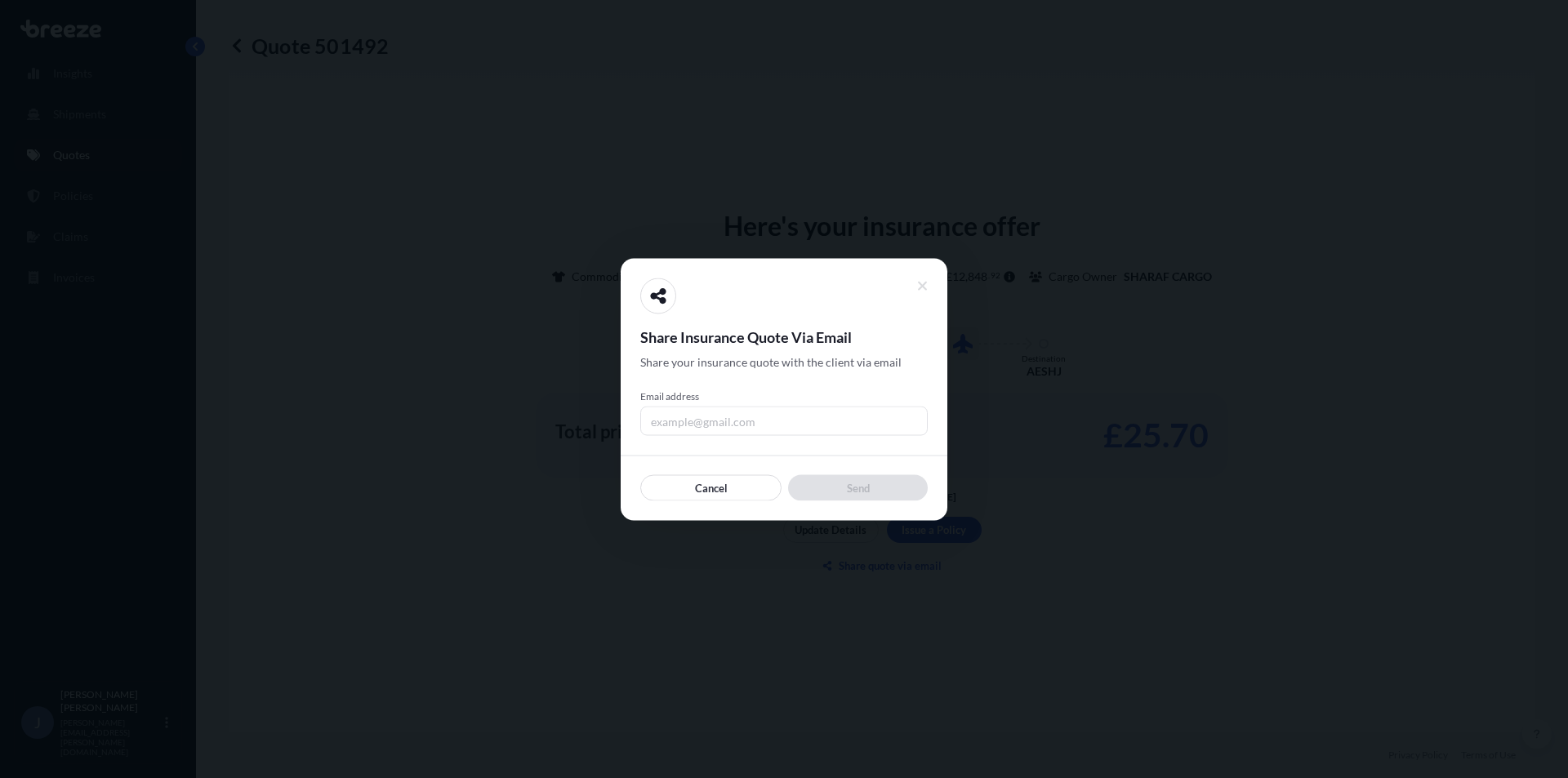
click at [746, 413] on input "Email address" at bounding box center [783, 420] width 288 height 29
paste input "[PERSON_NAME][EMAIL_ADDRESS][PERSON_NAME][DOMAIN_NAME]"
type input "[PERSON_NAME][EMAIL_ADDRESS][PERSON_NAME][DOMAIN_NAME]"
